Goal: Task Accomplishment & Management: Use online tool/utility

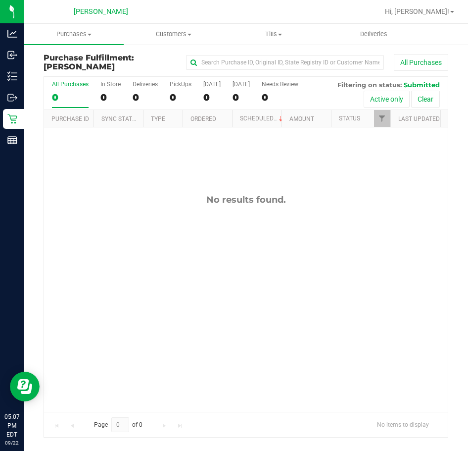
drag, startPoint x: 333, startPoint y: 343, endPoint x: 353, endPoint y: 347, distance: 19.7
click at [334, 343] on div "No results found." at bounding box center [246, 302] width 404 height 351
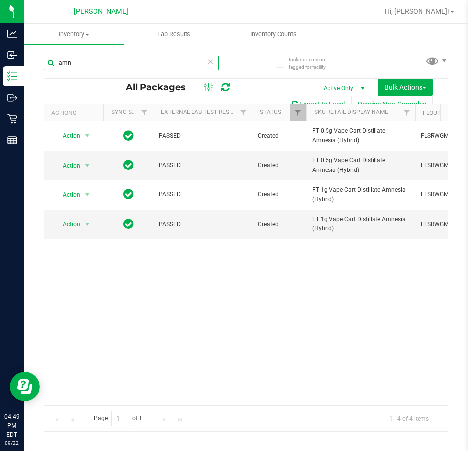
drag, startPoint x: 147, startPoint y: 61, endPoint x: 0, endPoint y: 60, distance: 147.5
click at [0, 60] on html "Analytics Inbound Inventory Outbound Retail Reports 04:49 PM EDT 09/22/2025 09/…" at bounding box center [234, 225] width 468 height 451
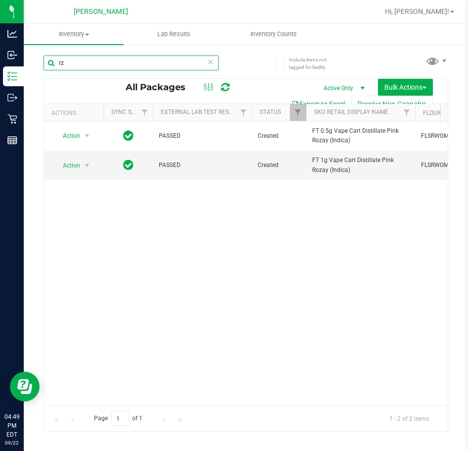
type input "r"
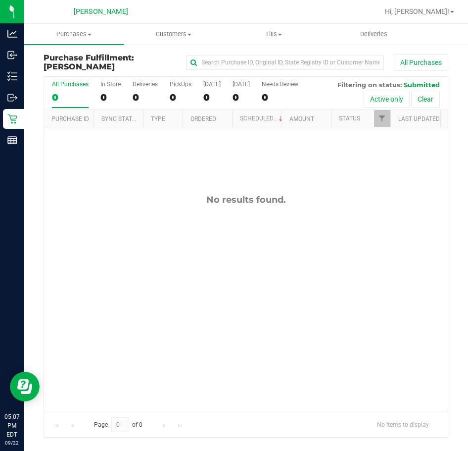
click at [304, 172] on div "No results found." at bounding box center [246, 302] width 404 height 351
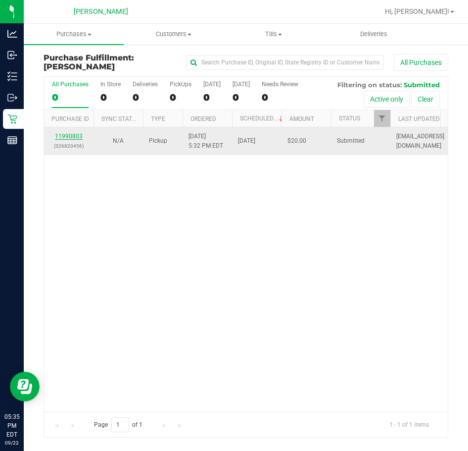
click at [64, 136] on link "11990803" at bounding box center [69, 136] width 28 height 7
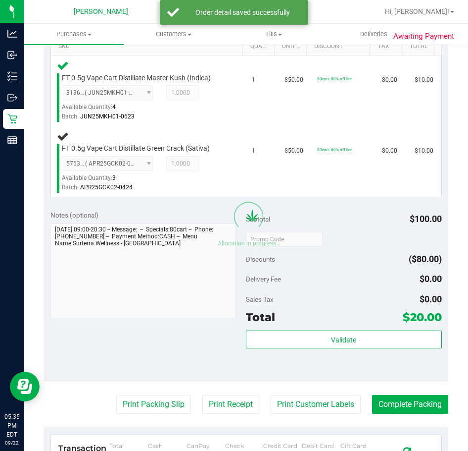
scroll to position [323, 0]
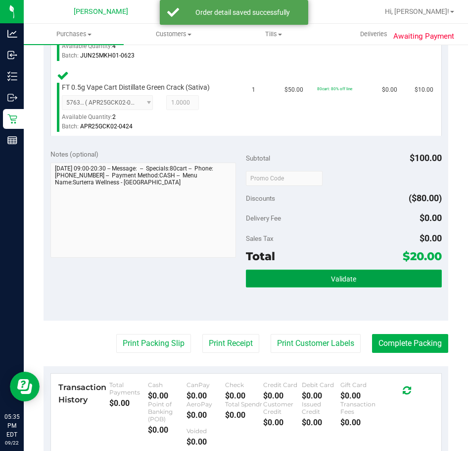
click at [365, 282] on button "Validate" at bounding box center [344, 278] width 196 height 18
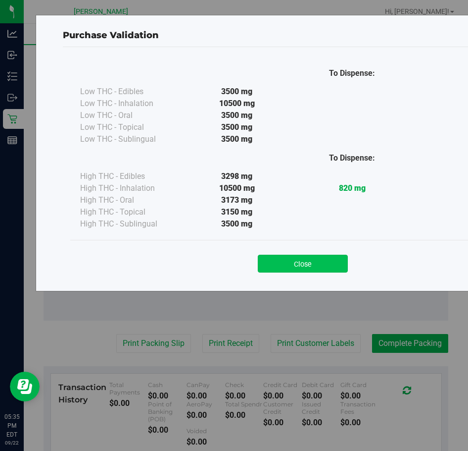
click at [304, 260] on button "Close" at bounding box center [303, 263] width 90 height 18
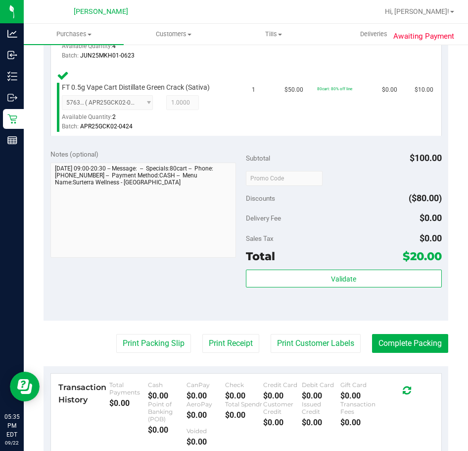
click at [166, 363] on purchase-details "Back Edit Purchase Cancel Purchase View Profile # 11990803 BioTrack ID: - Submi…" at bounding box center [246, 154] width 405 height 847
click at [163, 351] on button "Print Packing Slip" at bounding box center [153, 343] width 75 height 19
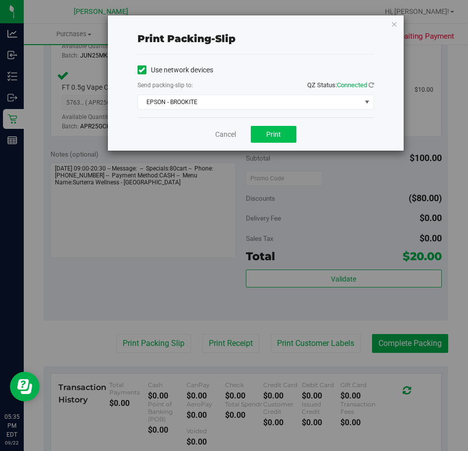
click at [267, 126] on button "Print" at bounding box center [274, 134] width 46 height 17
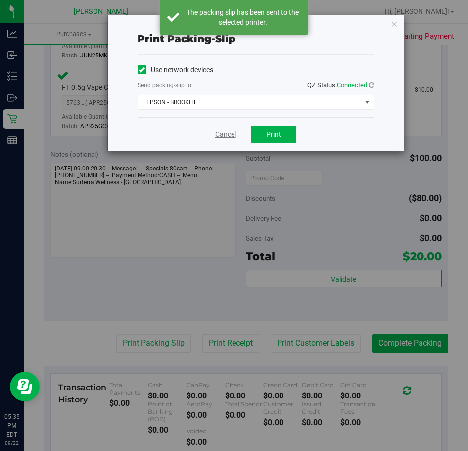
click at [221, 138] on link "Cancel" at bounding box center [225, 134] width 21 height 10
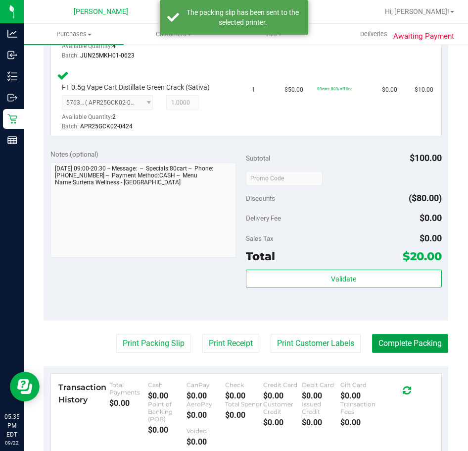
click at [403, 352] on button "Complete Packing" at bounding box center [410, 343] width 76 height 19
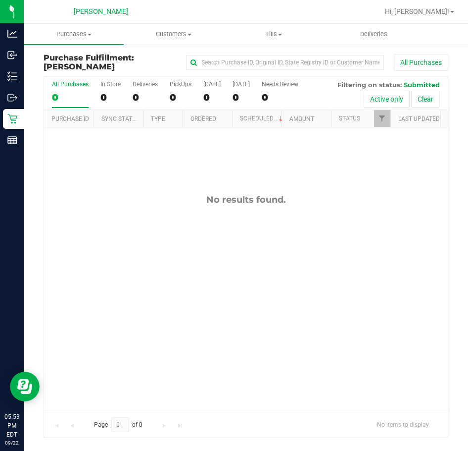
click at [275, 338] on div "No results found." at bounding box center [246, 302] width 404 height 351
click at [295, 253] on div "No results found." at bounding box center [246, 302] width 404 height 351
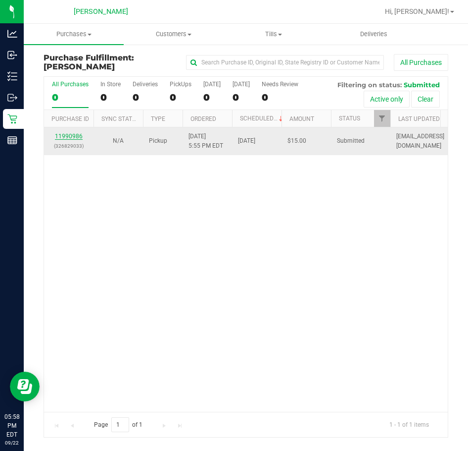
click at [74, 135] on link "11990986" at bounding box center [69, 136] width 28 height 7
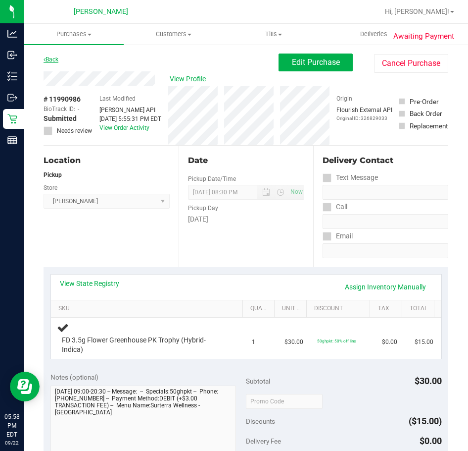
click at [45, 59] on icon at bounding box center [45, 59] width 2 height 6
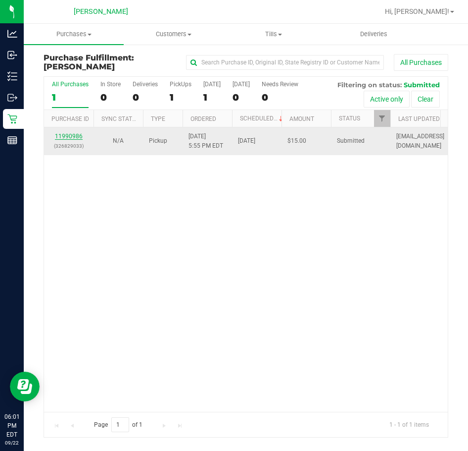
click at [62, 137] on link "11990986" at bounding box center [69, 136] width 28 height 7
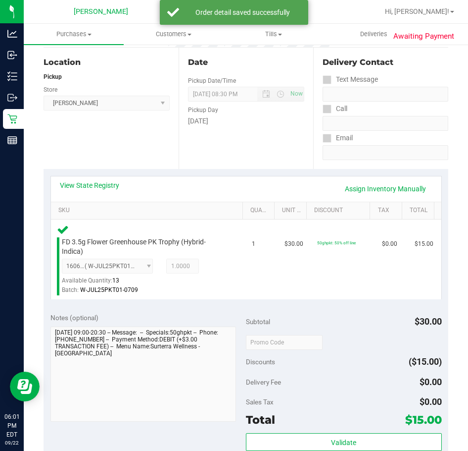
scroll to position [226, 0]
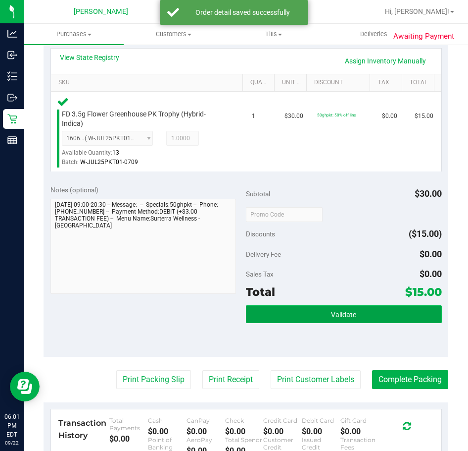
click at [330, 307] on button "Validate" at bounding box center [344, 314] width 196 height 18
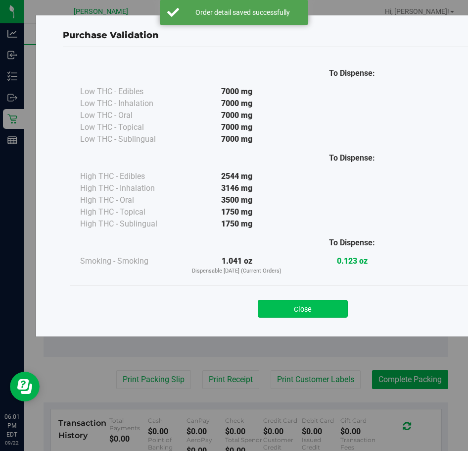
click at [285, 301] on button "Close" at bounding box center [303, 309] width 90 height 18
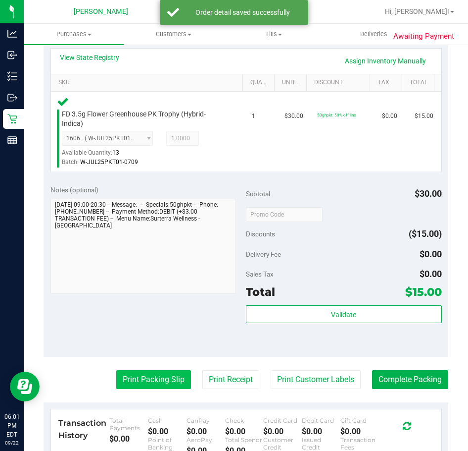
click at [164, 382] on button "Print Packing Slip" at bounding box center [153, 379] width 75 height 19
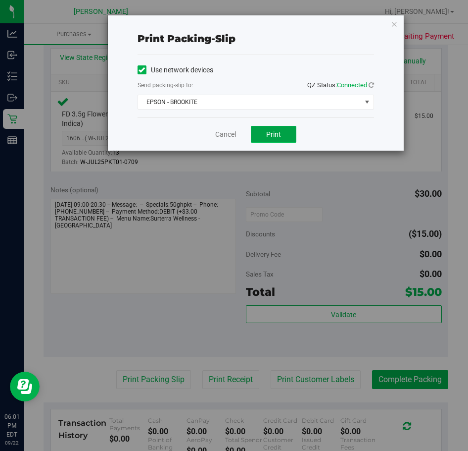
click at [274, 135] on span "Print" at bounding box center [273, 134] width 15 height 8
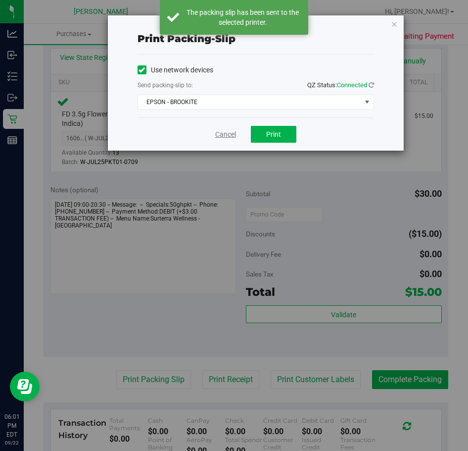
click at [224, 132] on link "Cancel" at bounding box center [225, 134] width 21 height 10
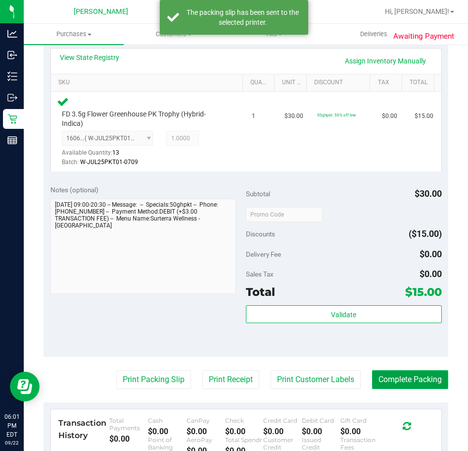
click at [413, 372] on button "Complete Packing" at bounding box center [410, 379] width 76 height 19
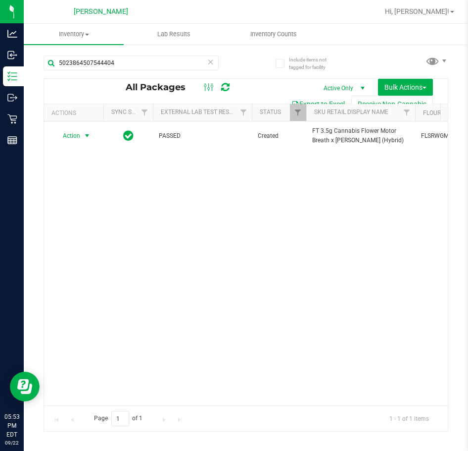
type input "5023864507544404"
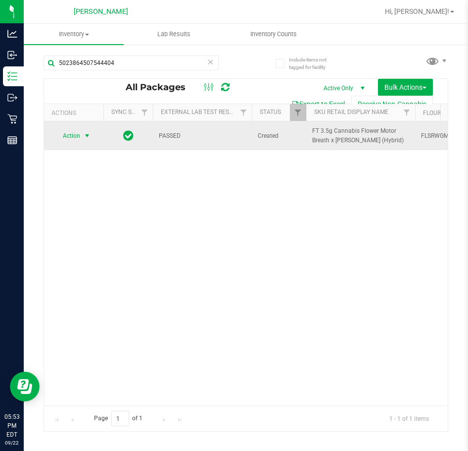
click at [91, 141] on span "select" at bounding box center [87, 136] width 12 height 14
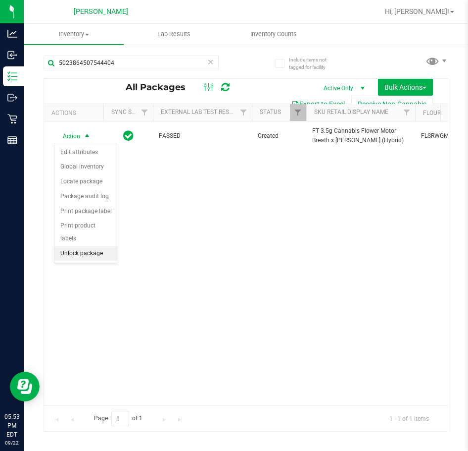
click at [92, 246] on li "Unlock package" at bounding box center [85, 253] width 63 height 15
